Goal: Obtain resource: Download file/media

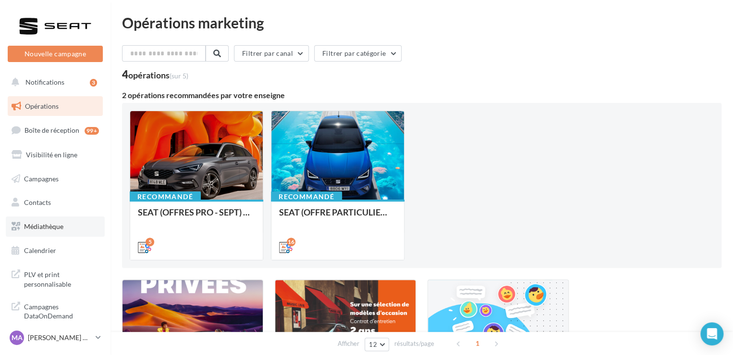
click at [49, 222] on span "Médiathèque" at bounding box center [43, 226] width 39 height 8
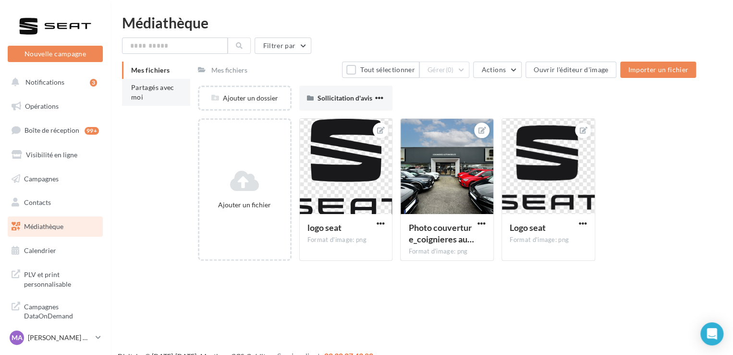
click at [135, 89] on span "Partagés avec moi" at bounding box center [152, 92] width 43 height 18
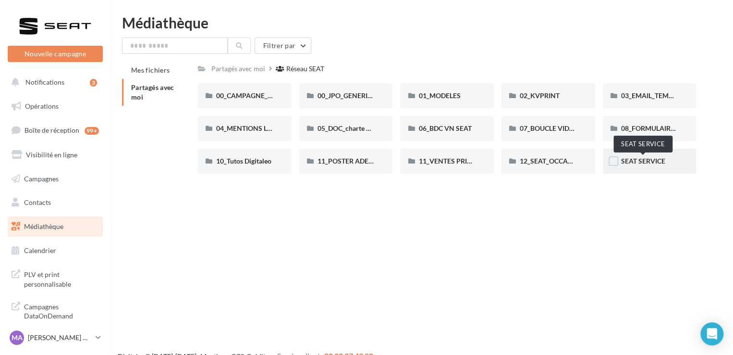
click at [644, 158] on span "SEAT SERVICE" at bounding box center [643, 161] width 44 height 8
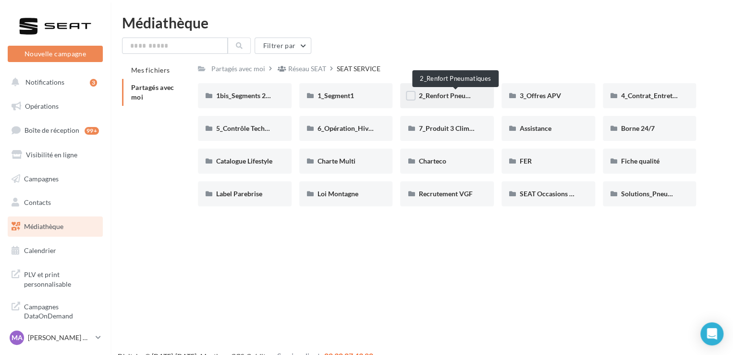
click at [442, 97] on span "2_Renfort Pneumatiques" at bounding box center [456, 95] width 74 height 8
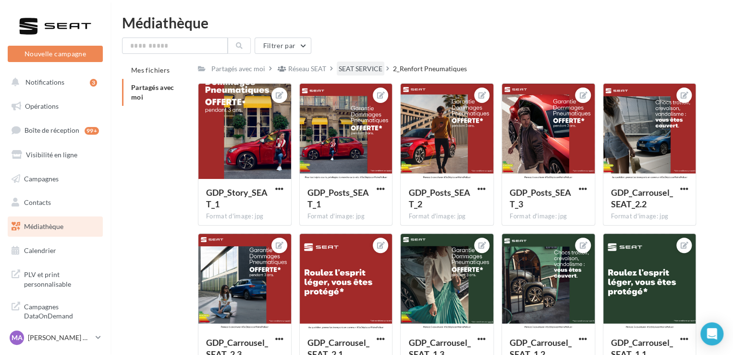
click at [361, 68] on div "SEAT SERVICE" at bounding box center [361, 69] width 44 height 10
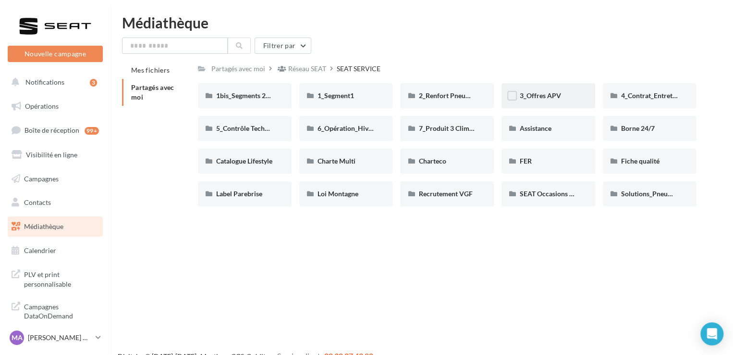
click at [564, 102] on div "3_Offres APV" at bounding box center [549, 95] width 94 height 25
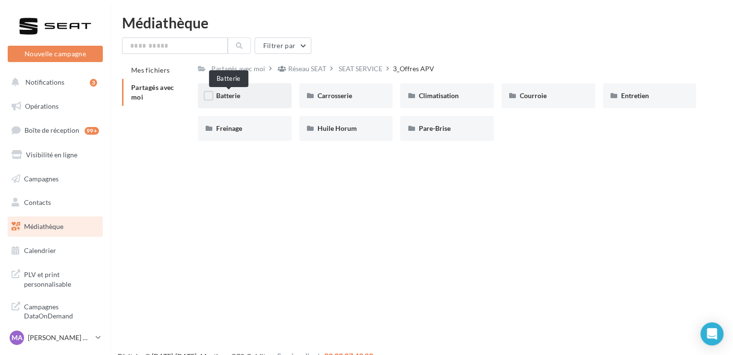
click at [238, 93] on span "Batterie" at bounding box center [228, 95] width 24 height 8
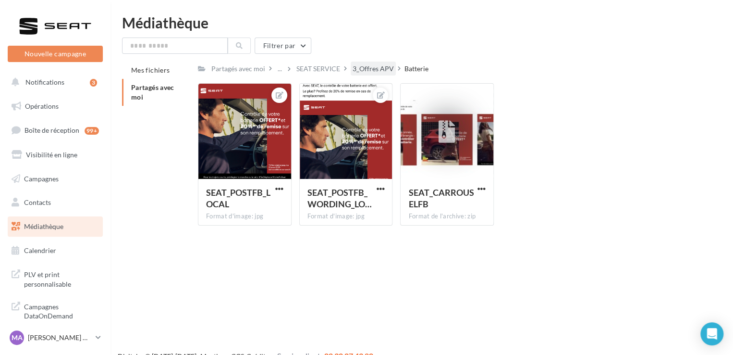
click at [377, 64] on div "3_Offres APV" at bounding box center [373, 69] width 41 height 10
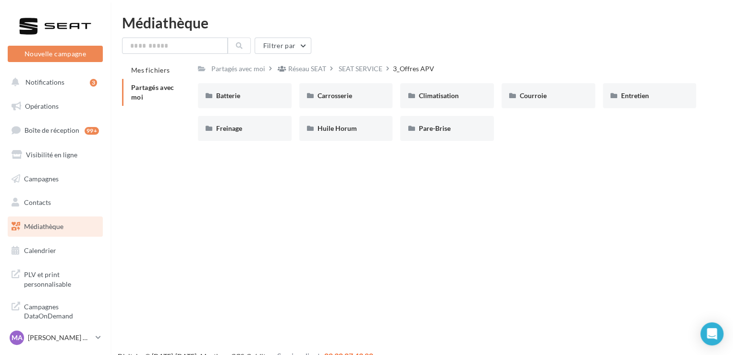
click at [218, 148] on div "Batterie Batterie Carrosserie Carrosserie Climatisation Climatisation Courroie …" at bounding box center [451, 115] width 506 height 65
click at [242, 138] on div "Freinage" at bounding box center [245, 128] width 94 height 25
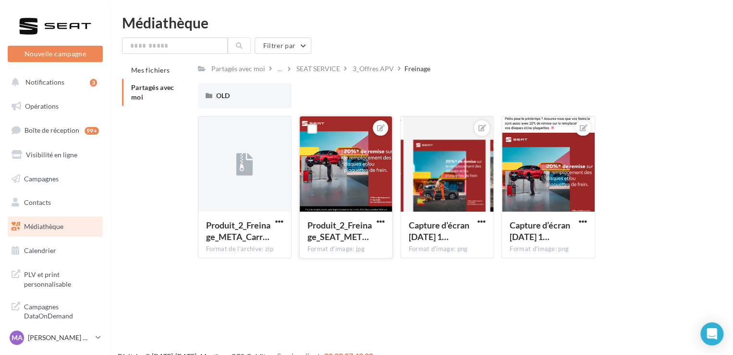
click at [384, 222] on button "button" at bounding box center [380, 222] width 12 height 10
click at [340, 258] on button "Télécharger" at bounding box center [335, 265] width 101 height 25
click at [371, 74] on div "3_Offres APV" at bounding box center [373, 69] width 45 height 14
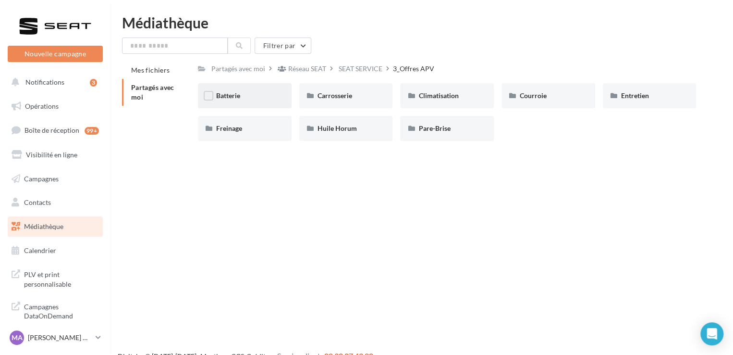
click at [263, 93] on div "Batterie" at bounding box center [244, 96] width 57 height 10
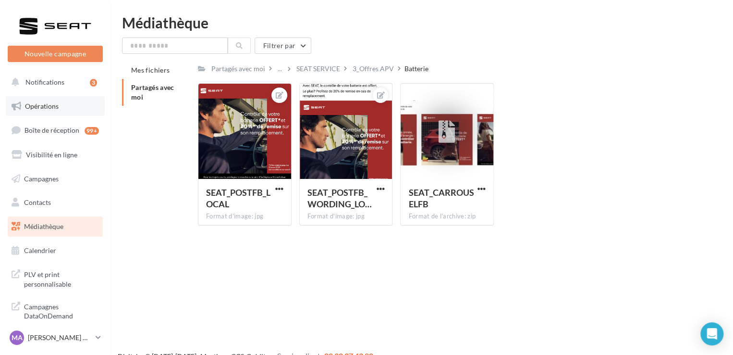
click at [38, 107] on span "Opérations" at bounding box center [42, 106] width 34 height 8
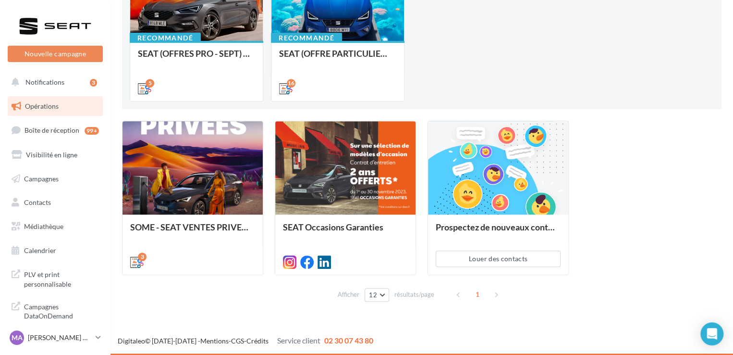
scroll to position [159, 0]
click at [54, 231] on link "Médiathèque" at bounding box center [55, 226] width 99 height 20
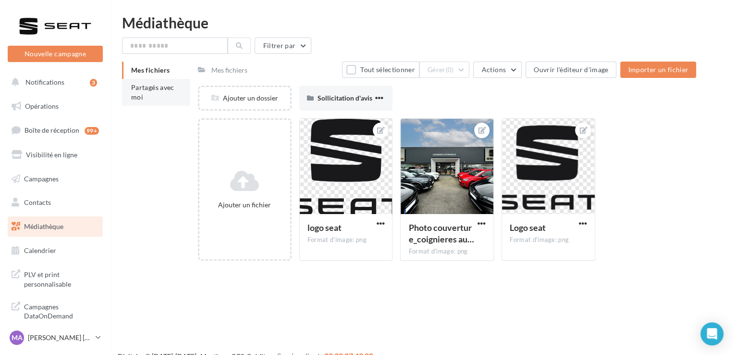
click at [159, 94] on li "Partagés avec moi" at bounding box center [156, 92] width 68 height 27
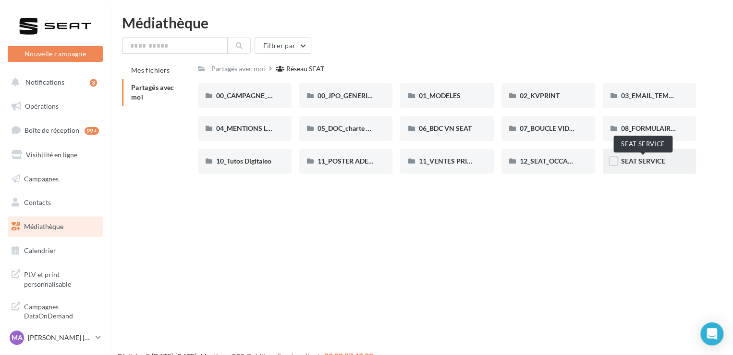
click at [665, 159] on span "SEAT SERVICE" at bounding box center [643, 161] width 44 height 8
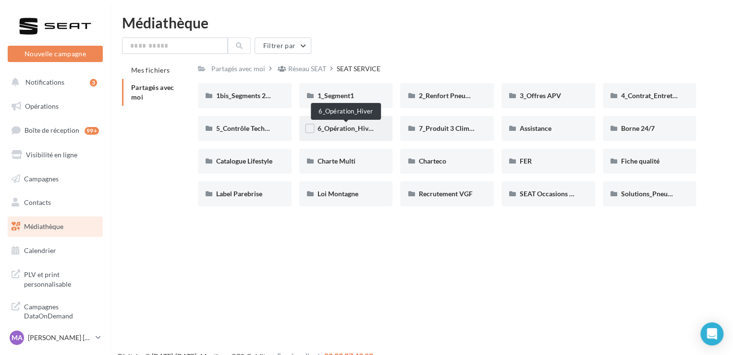
click at [350, 131] on span "6_Opération_Hiver" at bounding box center [346, 128] width 57 height 8
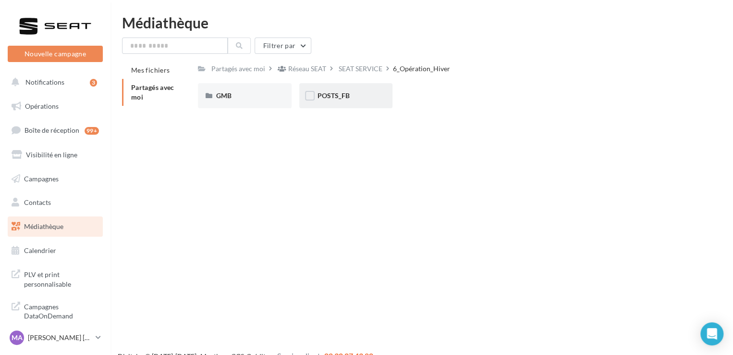
click at [350, 92] on div "POSTS_FB" at bounding box center [346, 96] width 57 height 10
